Goal: Find specific page/section: Find specific page/section

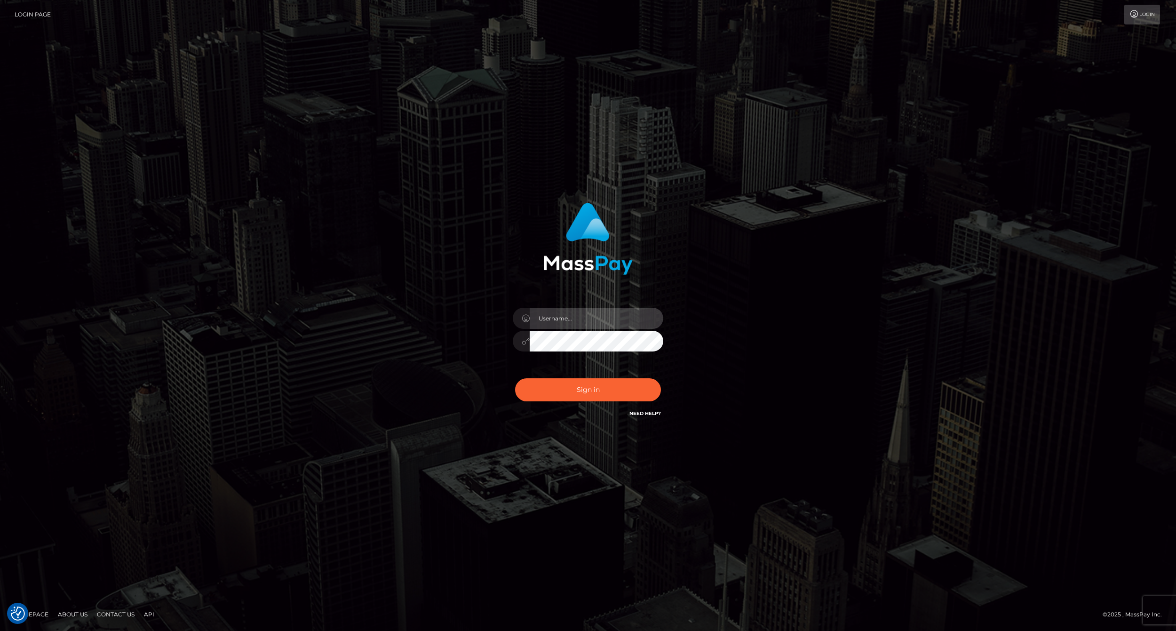
click at [574, 322] on input "text" at bounding box center [597, 318] width 134 height 21
type input "ashbil"
click at [515, 378] on button "Sign in" at bounding box center [588, 389] width 146 height 23
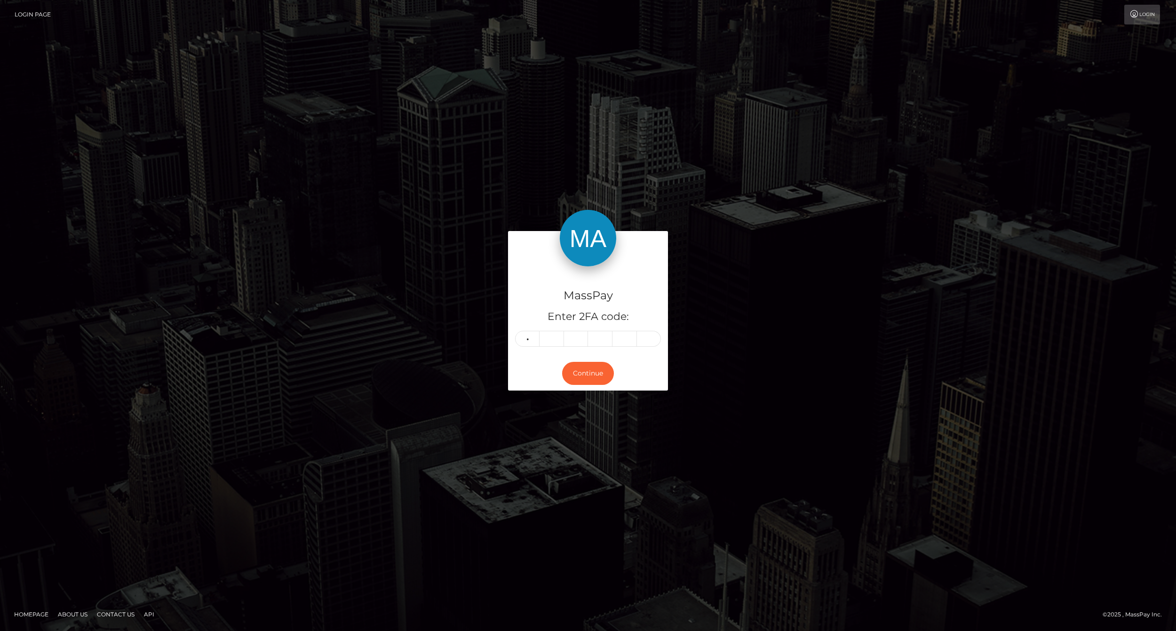
type input "1"
type input "7"
type input "2"
type input "9"
type input "0"
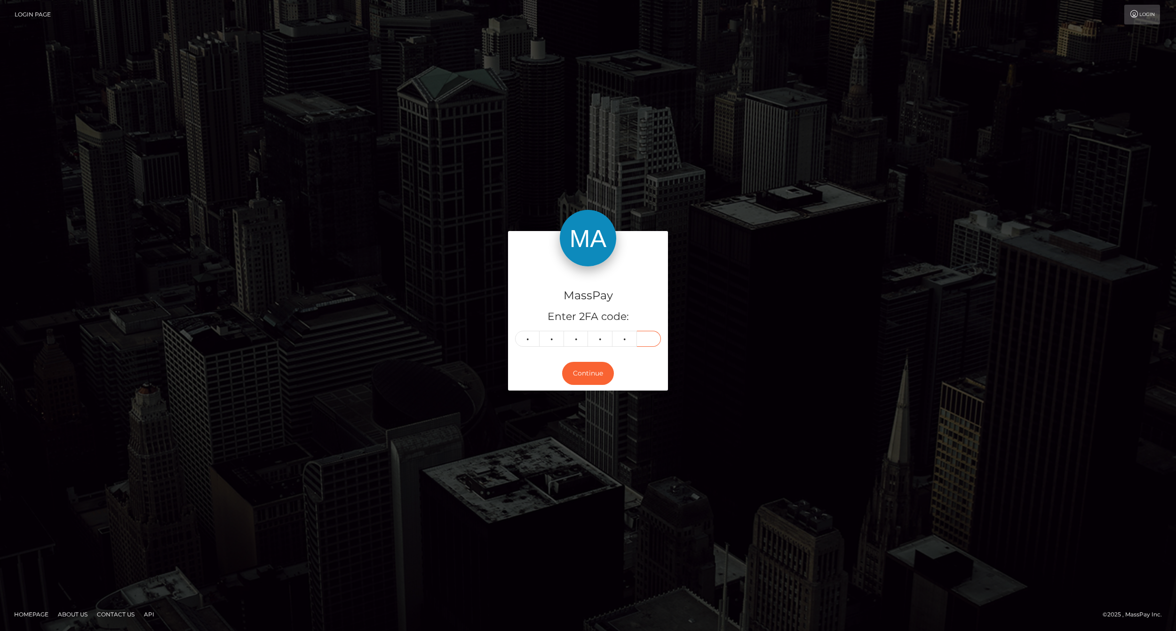
type input "4"
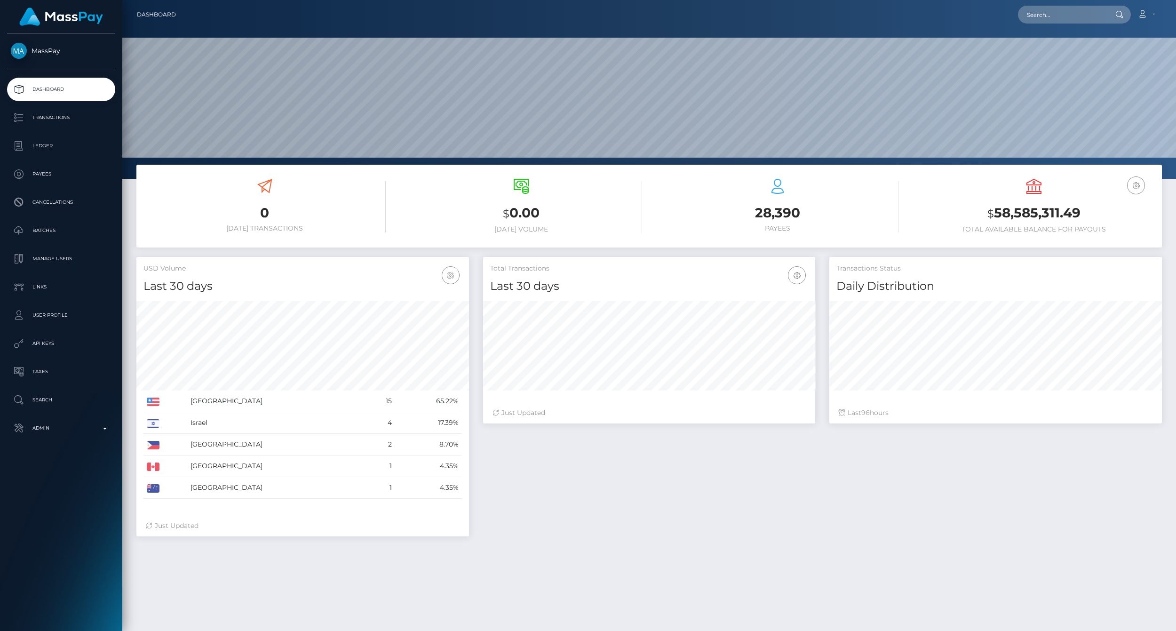
scroll to position [167, 332]
click at [107, 433] on p "Admin" at bounding box center [61, 428] width 101 height 14
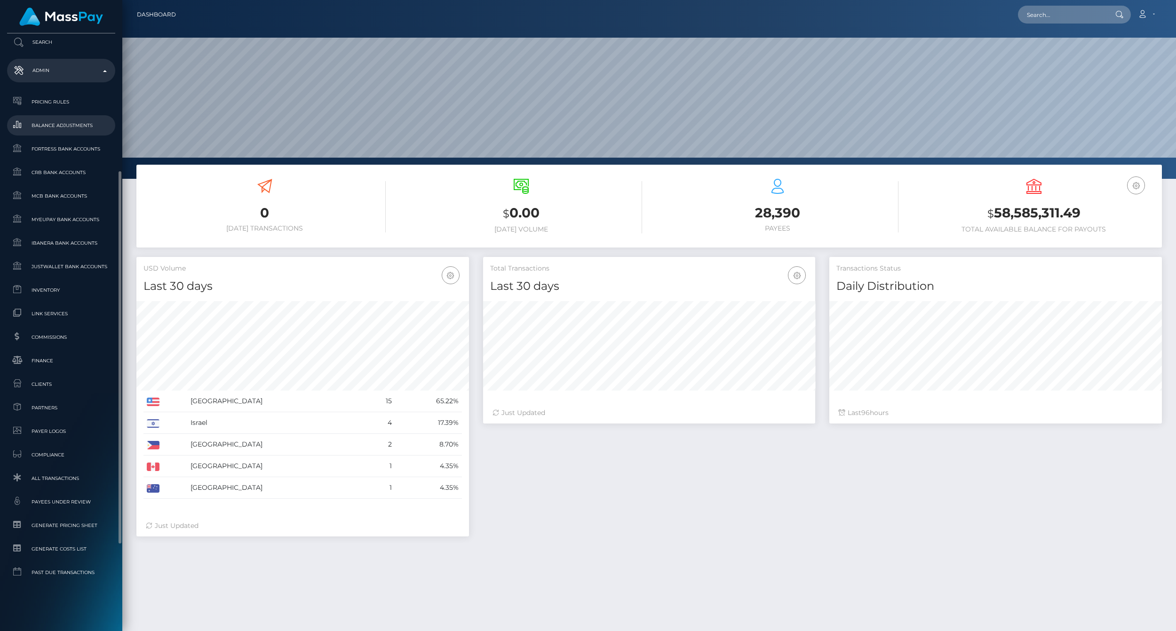
scroll to position [305, 0]
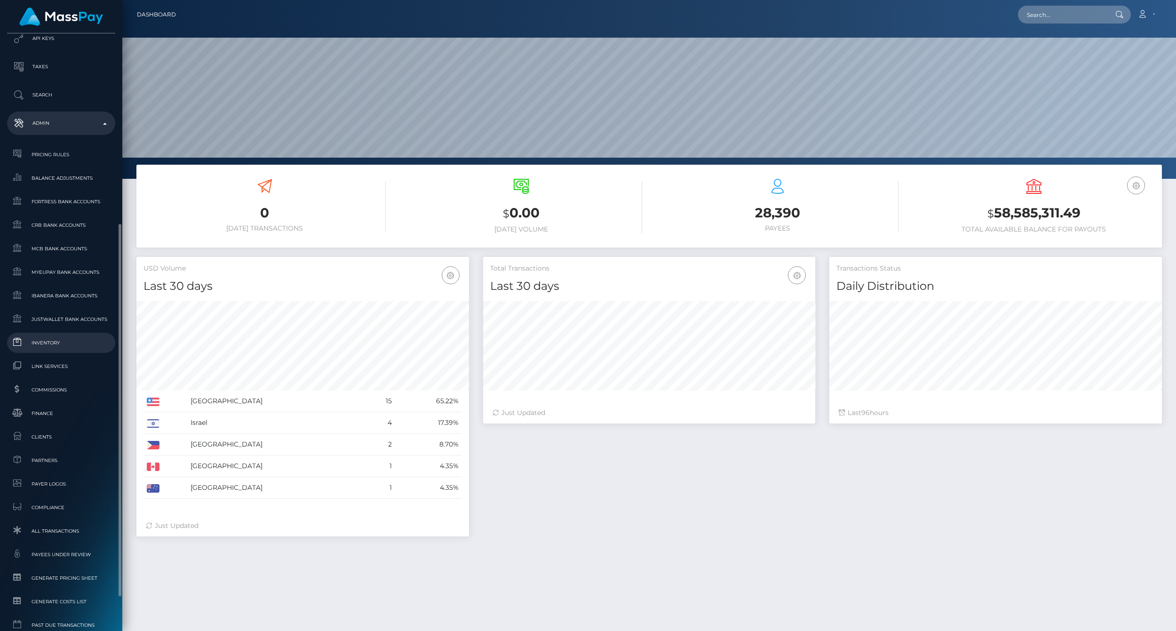
click at [58, 340] on span "Inventory" at bounding box center [61, 342] width 101 height 11
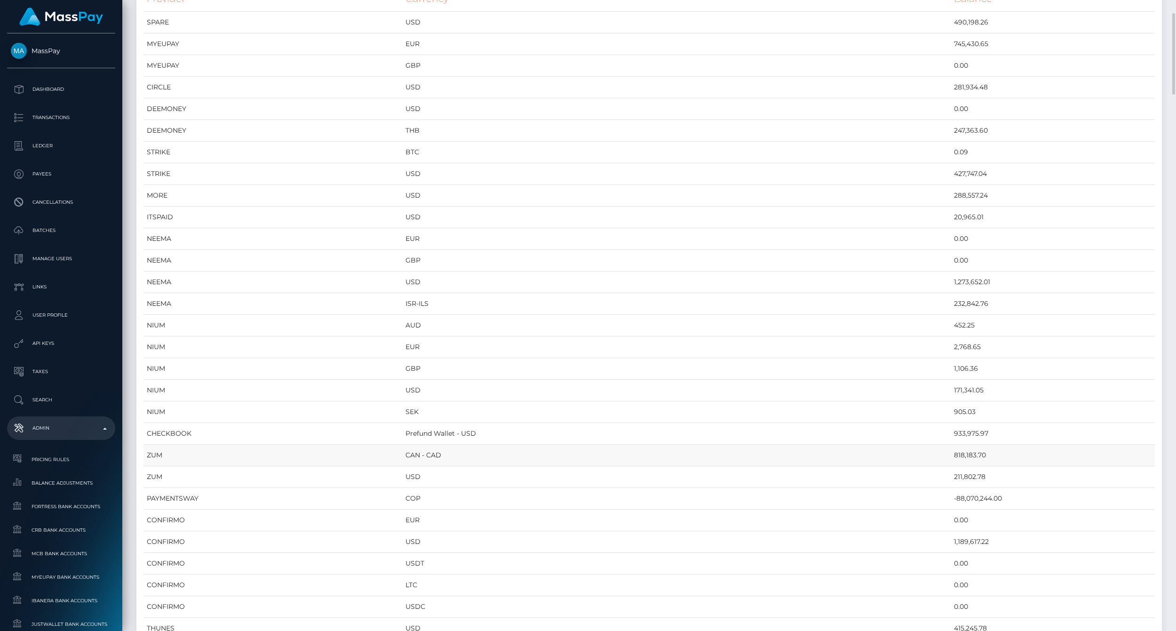
scroll to position [52, 0]
